Goal: Task Accomplishment & Management: Use online tool/utility

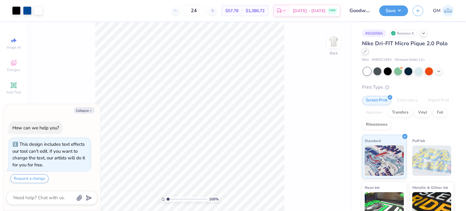
click at [366, 51] on icon at bounding box center [365, 51] width 3 height 3
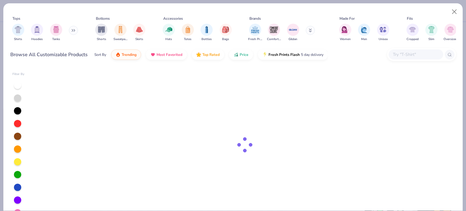
type textarea "x"
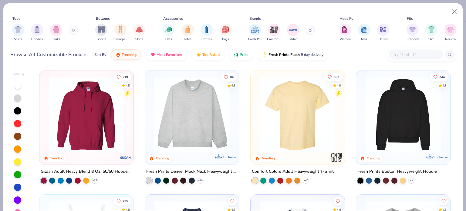
click at [410, 57] on input "text" at bounding box center [415, 54] width 47 height 7
paste input "M265"
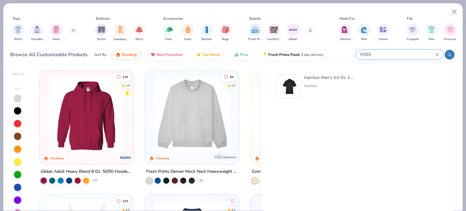
type input "M265"
click at [321, 79] on div "Harriton Men's 5.6 Oz. Easy Blend Polo" at bounding box center [329, 77] width 51 height 6
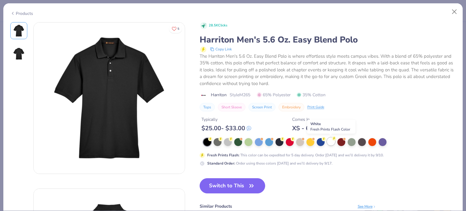
click at [329, 143] on div at bounding box center [331, 141] width 8 height 8
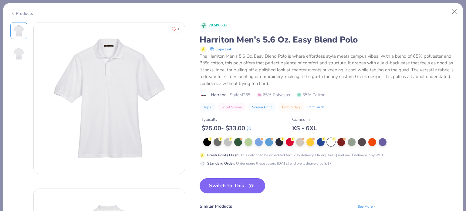
click at [228, 187] on button "Switch to This" at bounding box center [233, 185] width 66 height 15
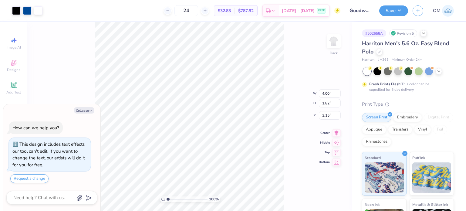
type textarea "x"
type input "3.00"
type textarea "x"
